Goal: Find specific page/section: Find specific page/section

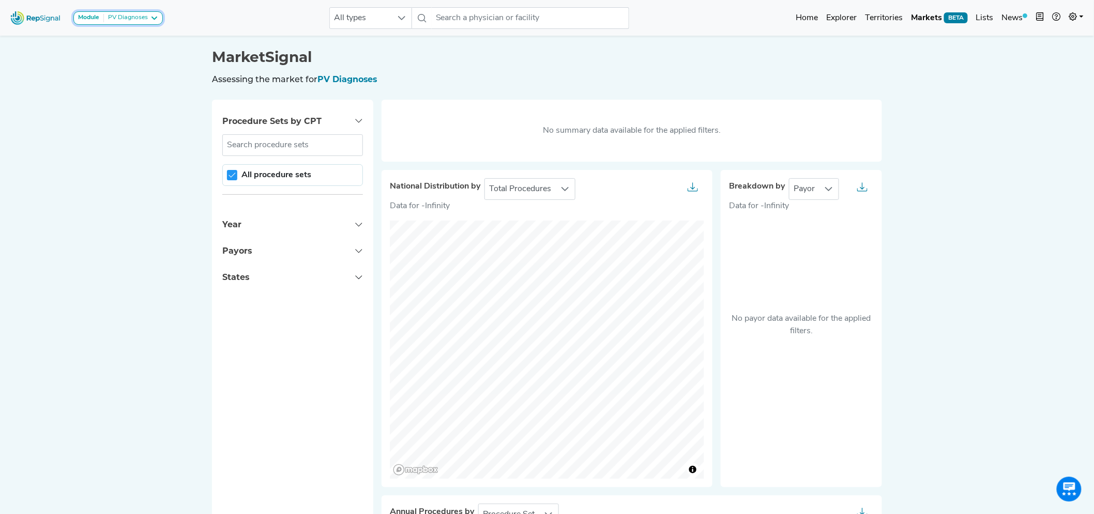
click at [128, 16] on div "PV Diagnoses" at bounding box center [126, 18] width 44 height 8
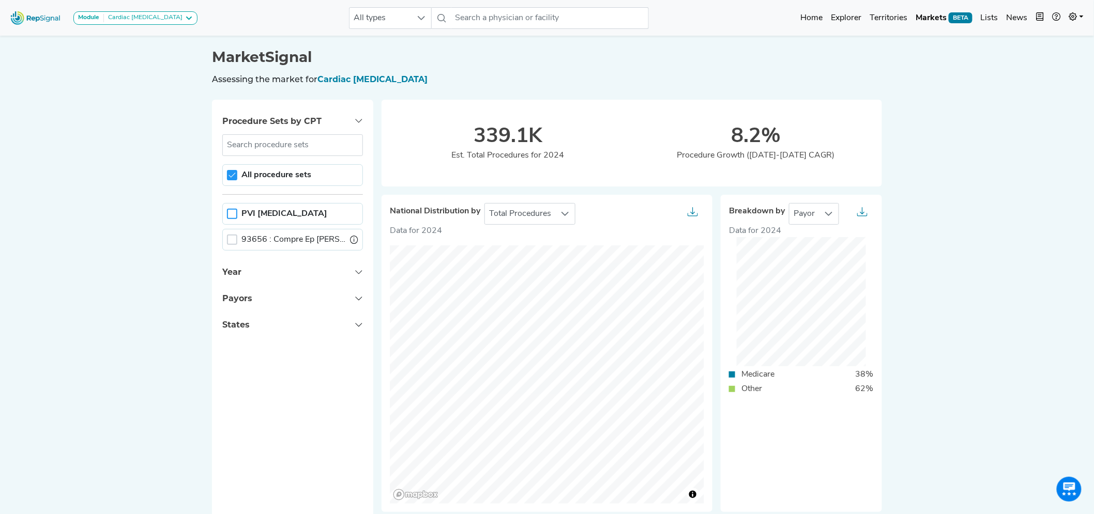
click at [227, 216] on div at bounding box center [232, 214] width 10 height 10
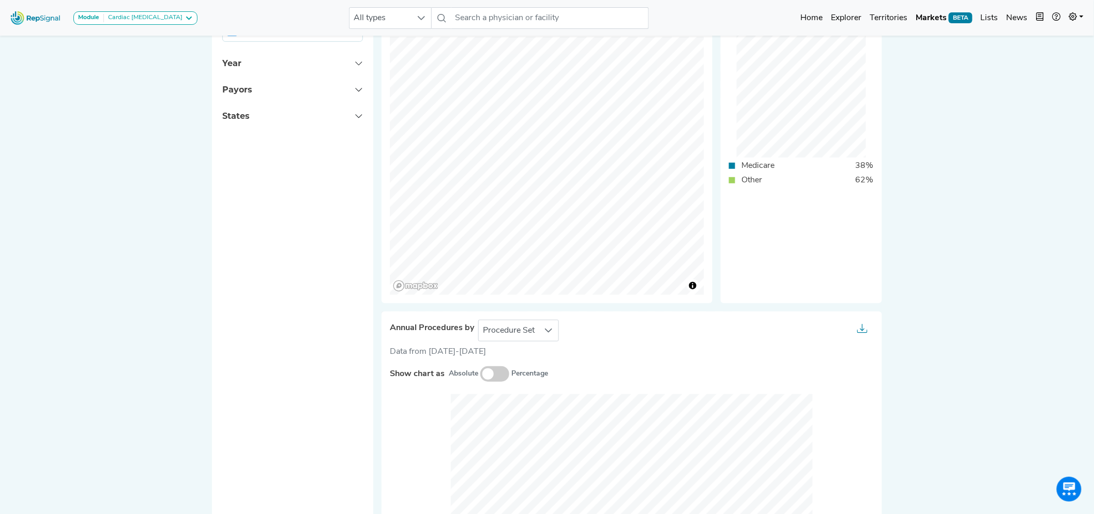
scroll to position [413, 0]
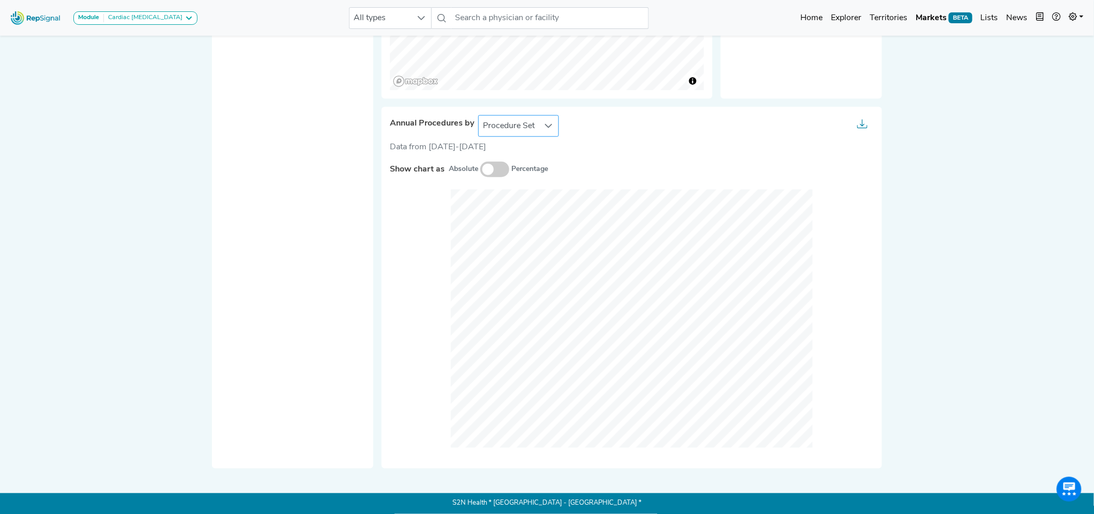
click at [524, 115] on div "Procedure Set" at bounding box center [518, 126] width 81 height 22
click at [513, 167] on li "Setting Of Care" at bounding box center [518, 172] width 81 height 21
click at [484, 168] on span at bounding box center [494, 170] width 29 height 16
click at [480, 170] on input "checkbox" at bounding box center [480, 170] width 0 height 0
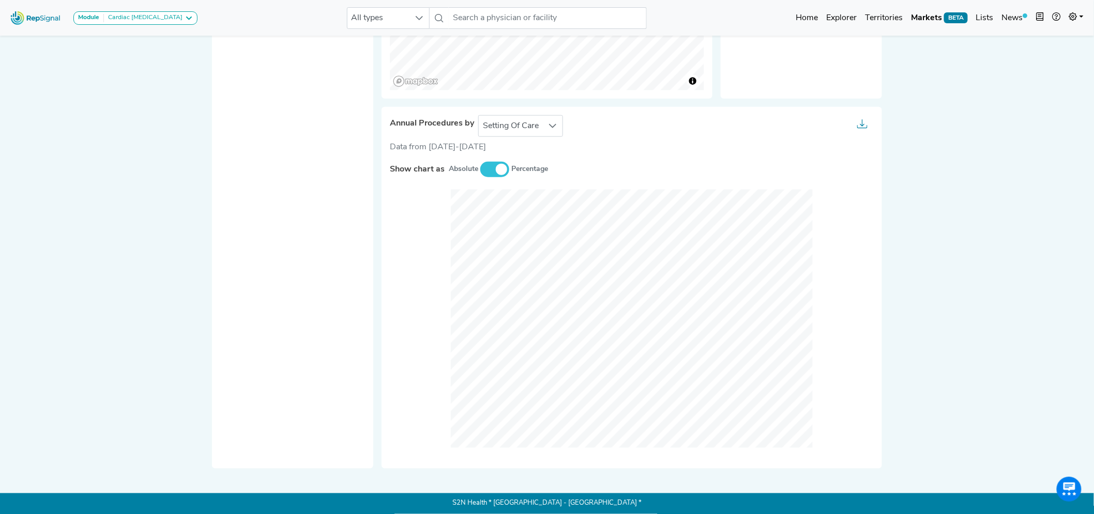
scroll to position [0, 8]
